Goal: Task Accomplishment & Management: Use online tool/utility

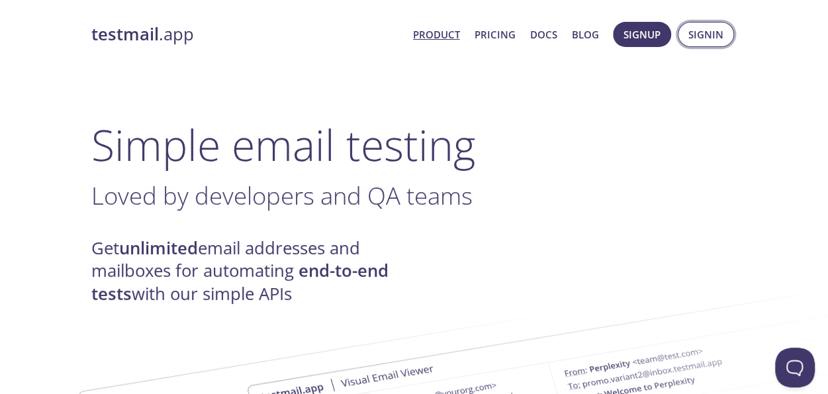
click at [700, 30] on span "Signin" at bounding box center [705, 34] width 35 height 17
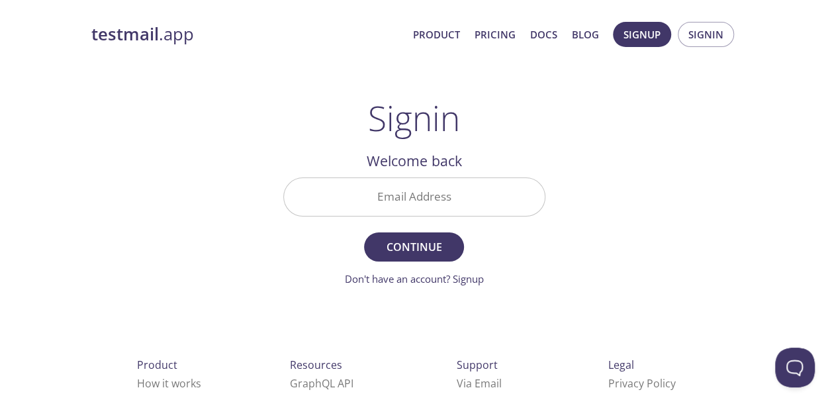
click at [392, 196] on input "Email Address" at bounding box center [414, 197] width 261 height 38
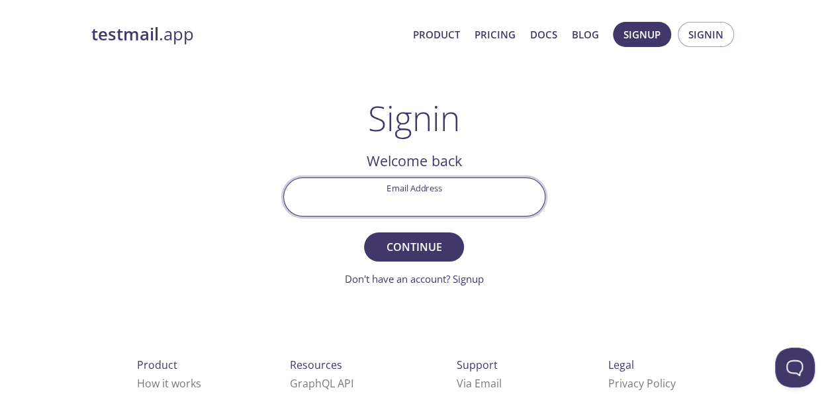
type input "[EMAIL_ADDRESS][DOMAIN_NAME]"
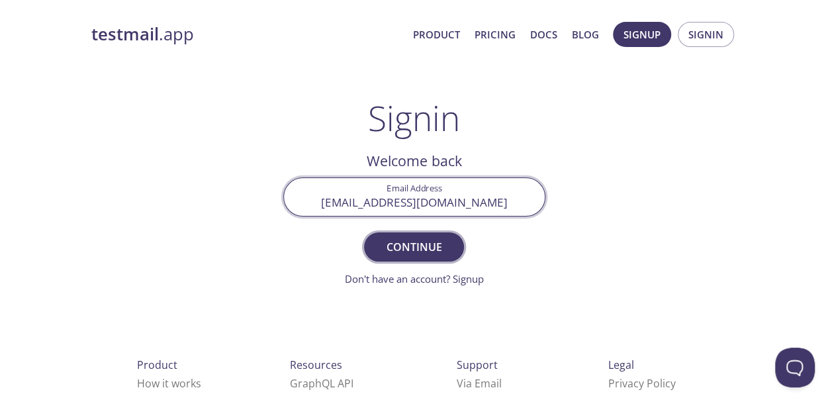
click at [417, 247] on span "Continue" at bounding box center [413, 246] width 70 height 19
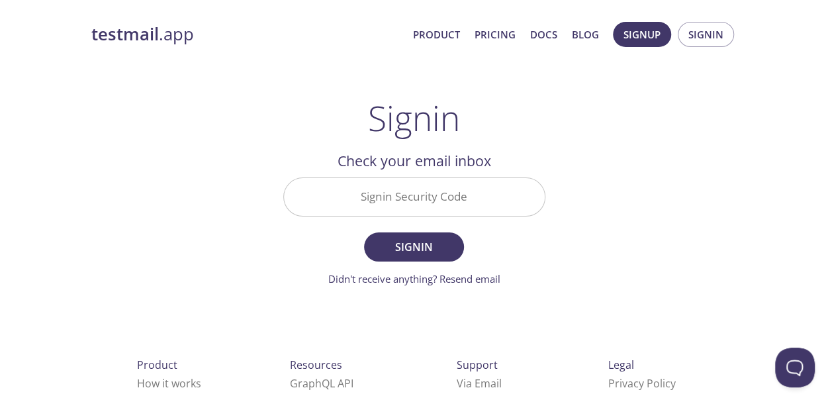
click at [388, 205] on input "Signin Security Code" at bounding box center [414, 197] width 261 height 38
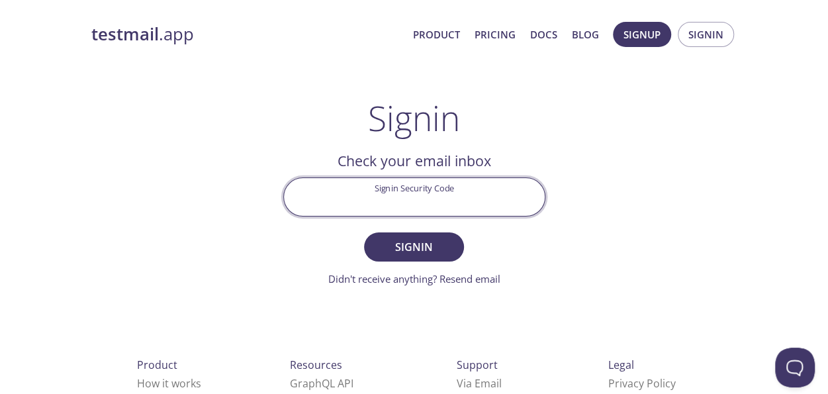
paste input "LRCR532"
type input "LRCR532"
click at [405, 246] on span "Signin" at bounding box center [413, 246] width 70 height 19
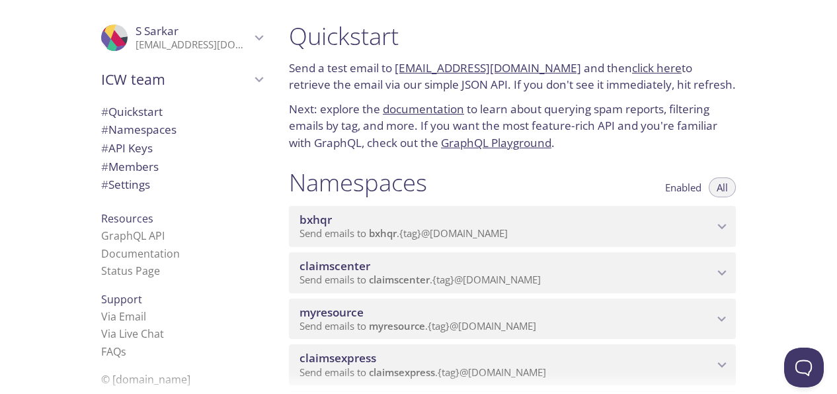
click at [718, 322] on icon "myresource namespace" at bounding box center [722, 318] width 17 height 17
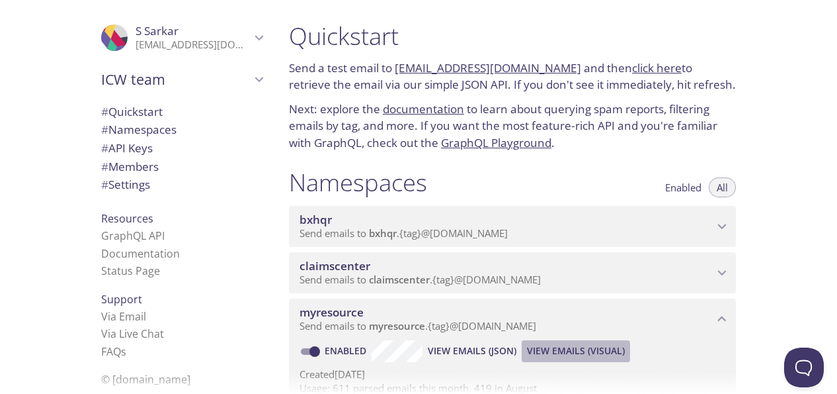
click at [555, 349] on span "View Emails (Visual)" at bounding box center [576, 351] width 98 height 16
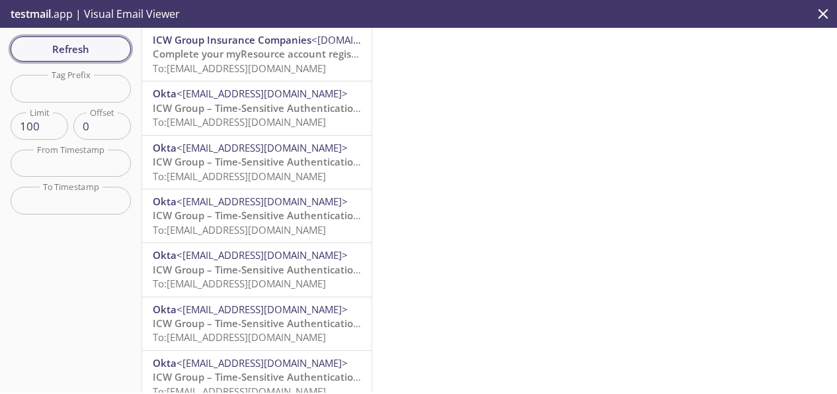
click at [69, 49] on span "Refresh" at bounding box center [70, 48] width 99 height 17
click at [89, 46] on span "Refresh" at bounding box center [70, 48] width 99 height 17
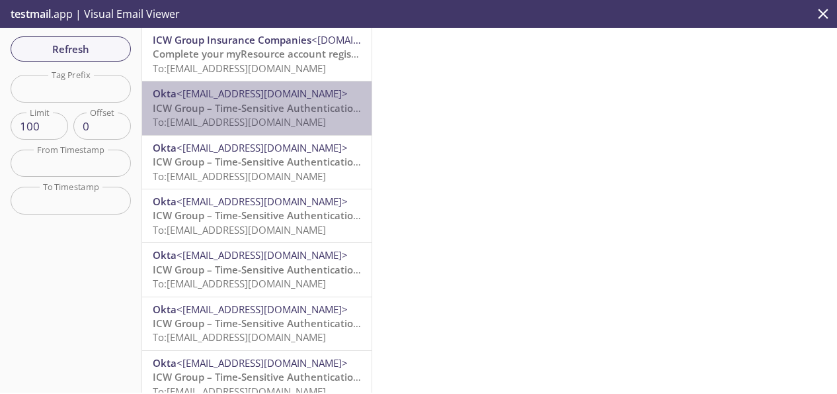
click at [313, 112] on span "ICW Group – Time-Sensitive Authentication Code" at bounding box center [270, 107] width 234 height 13
